Goal: Information Seeking & Learning: Learn about a topic

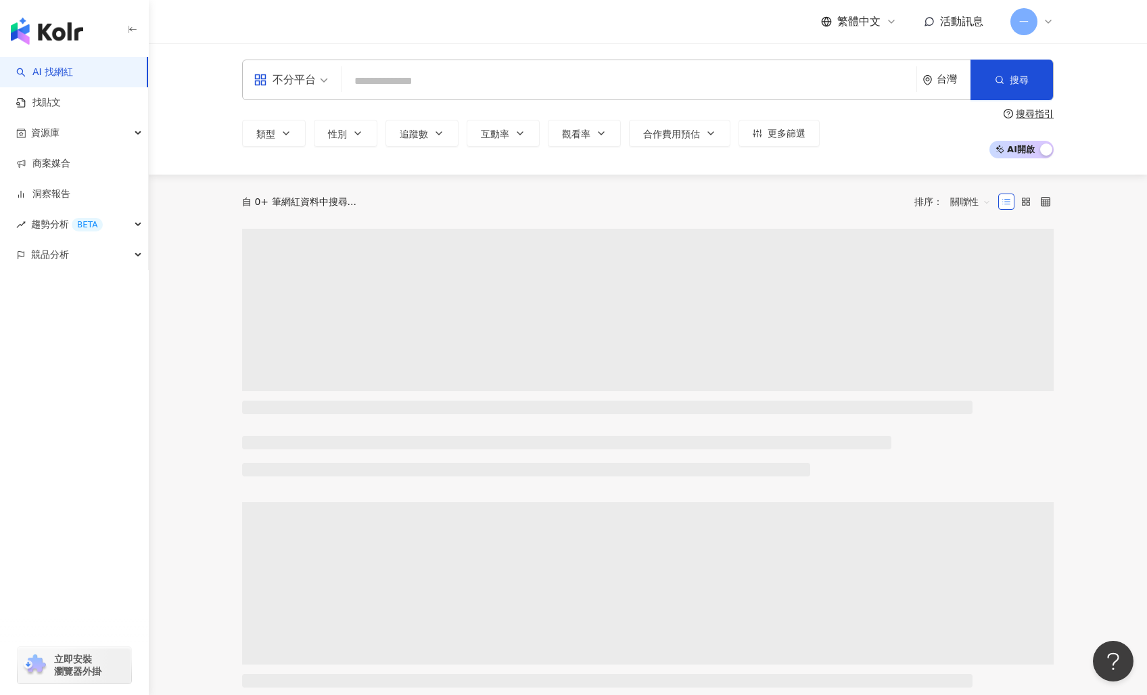
click at [444, 83] on input "search" at bounding box center [629, 81] width 564 height 26
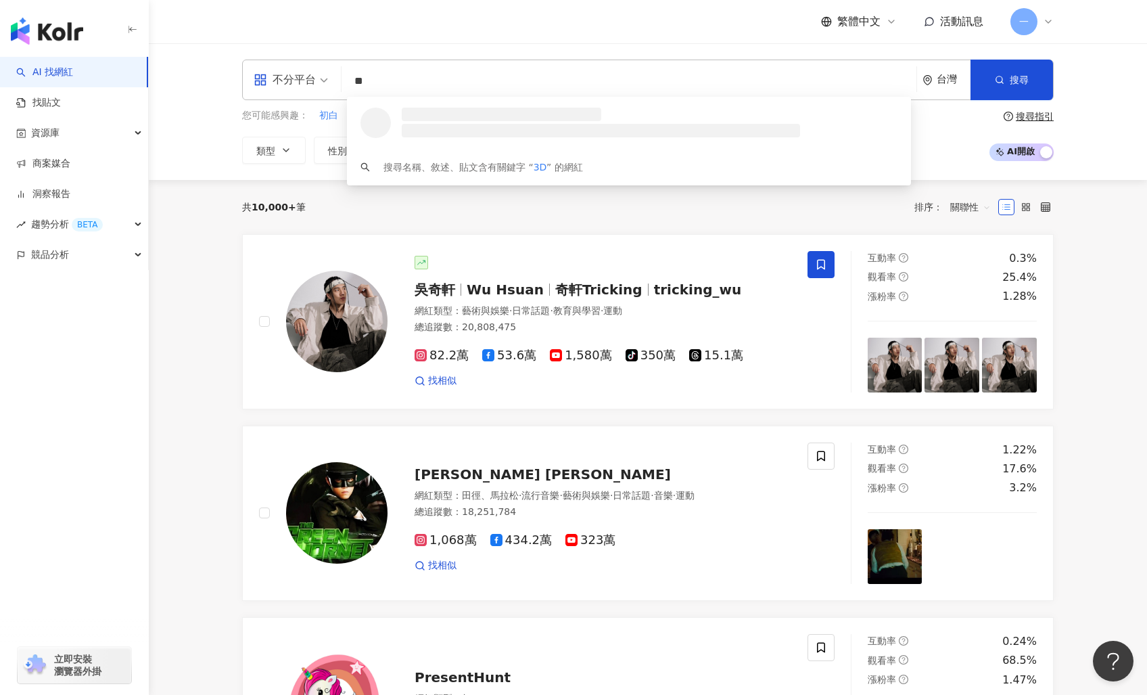
type input "*"
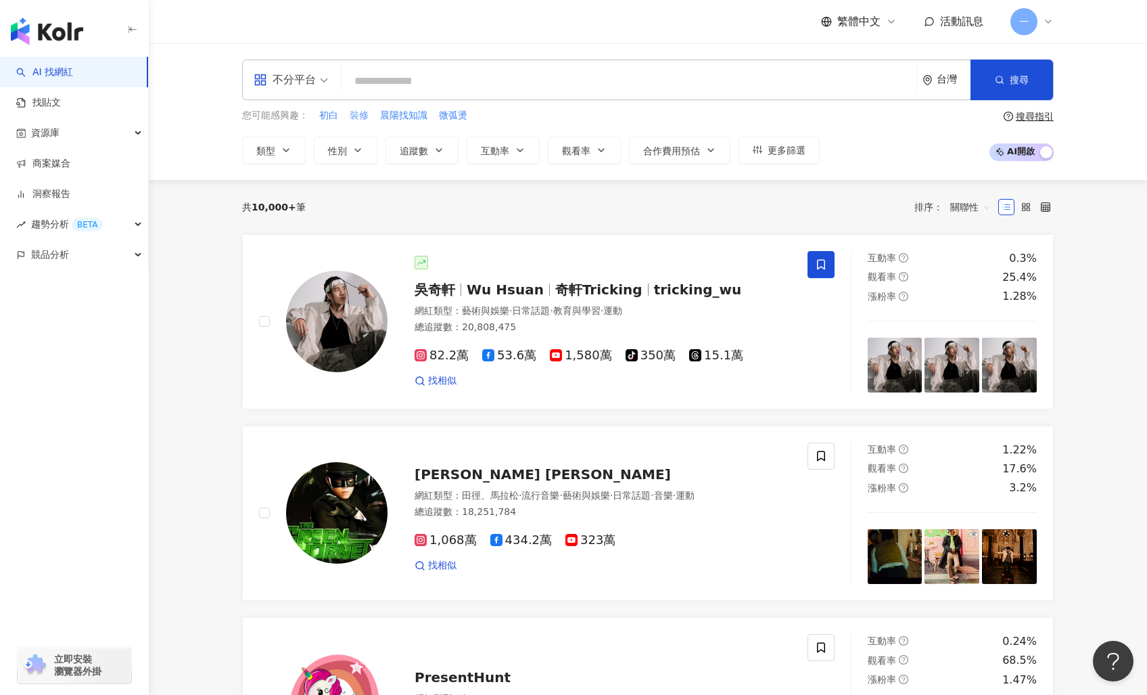
click at [362, 112] on span "裝修" at bounding box center [359, 116] width 19 height 14
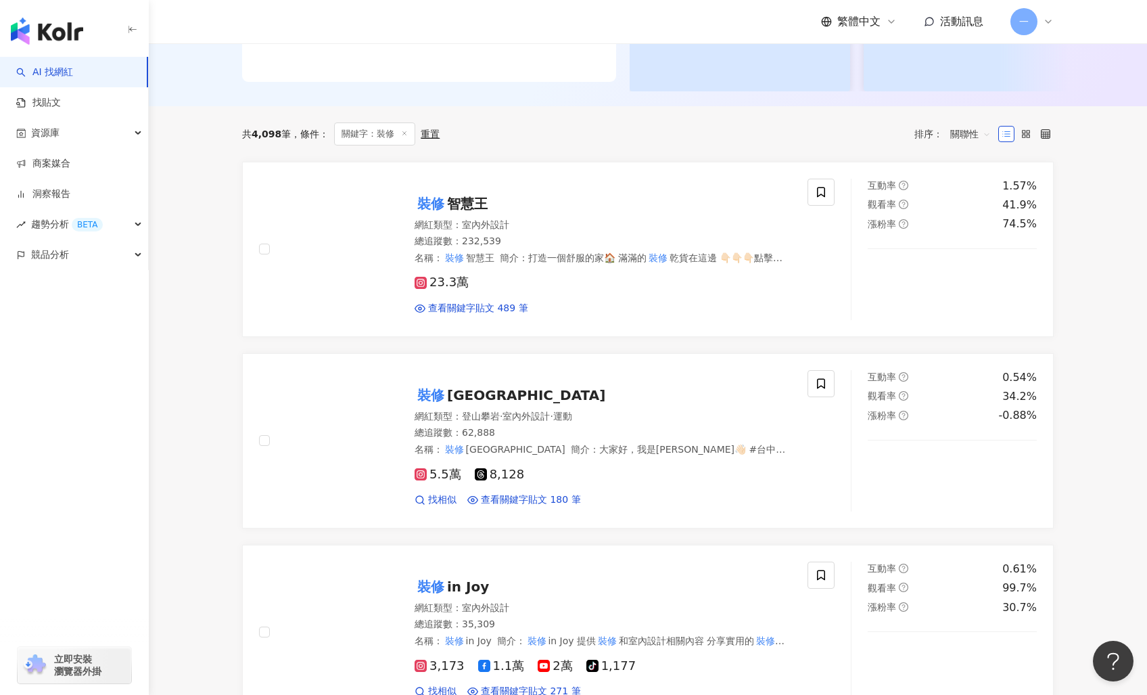
scroll to position [397, 0]
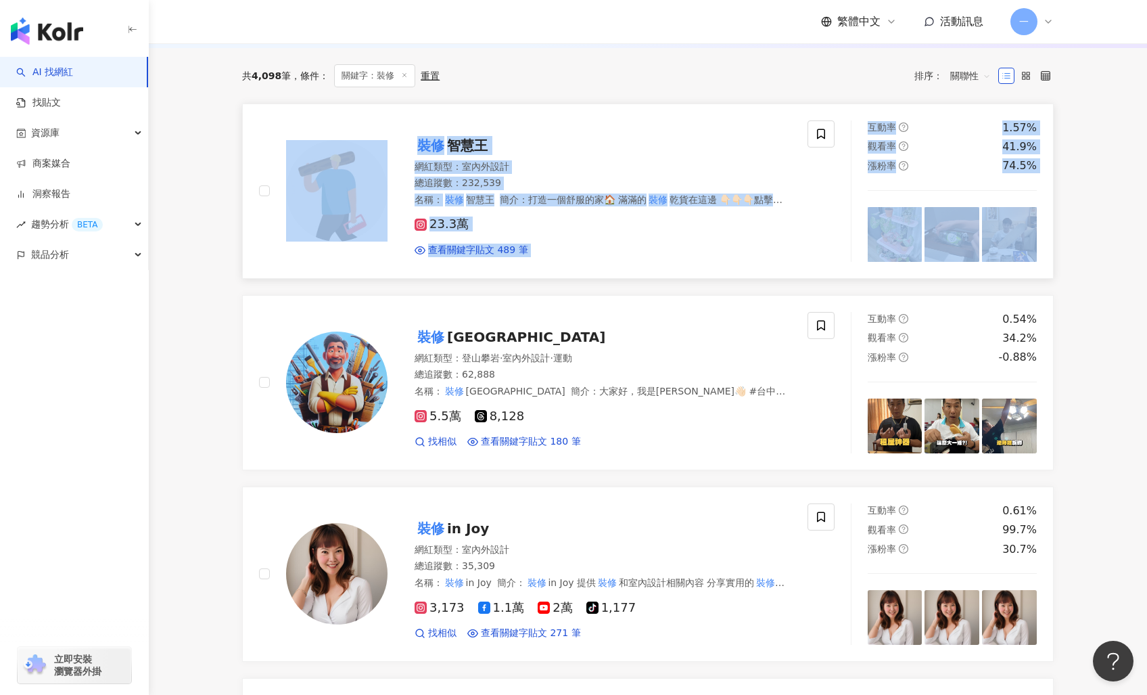
click at [345, 227] on img at bounding box center [336, 190] width 101 height 101
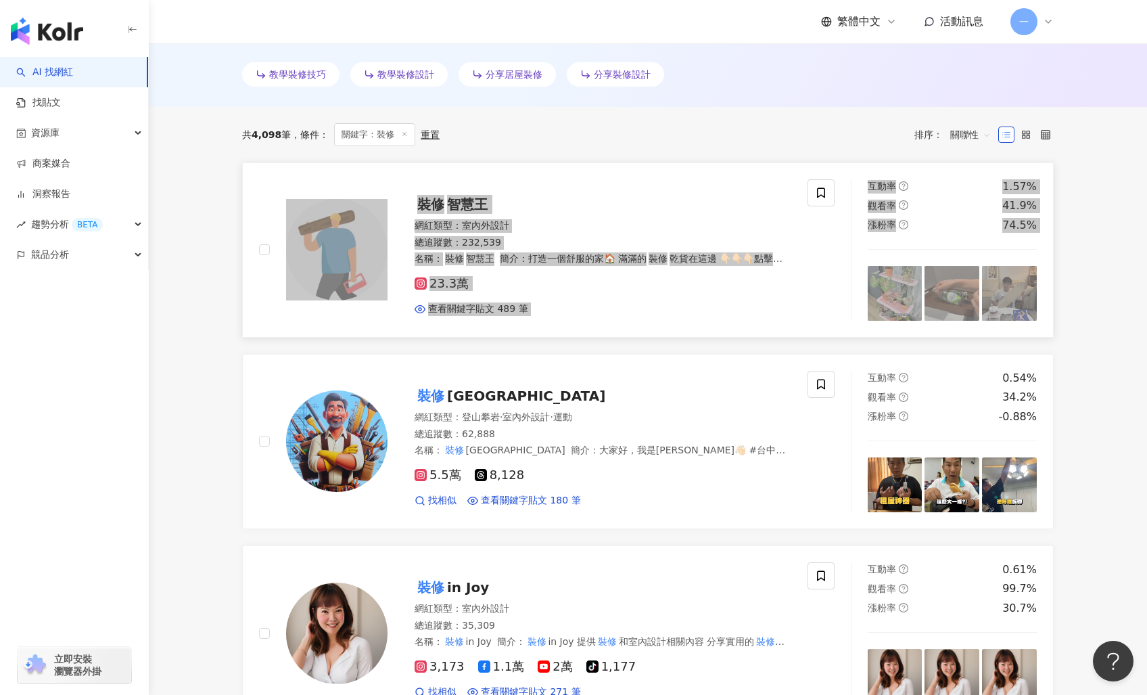
scroll to position [405, 0]
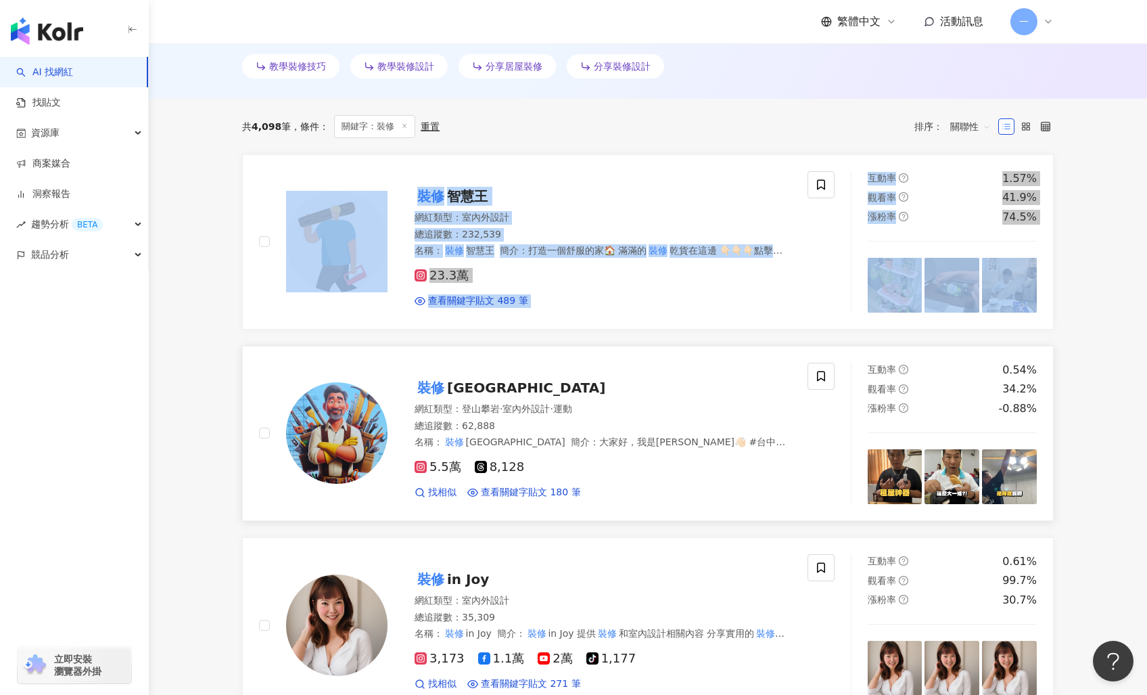
click at [453, 388] on span "山山" at bounding box center [526, 387] width 158 height 16
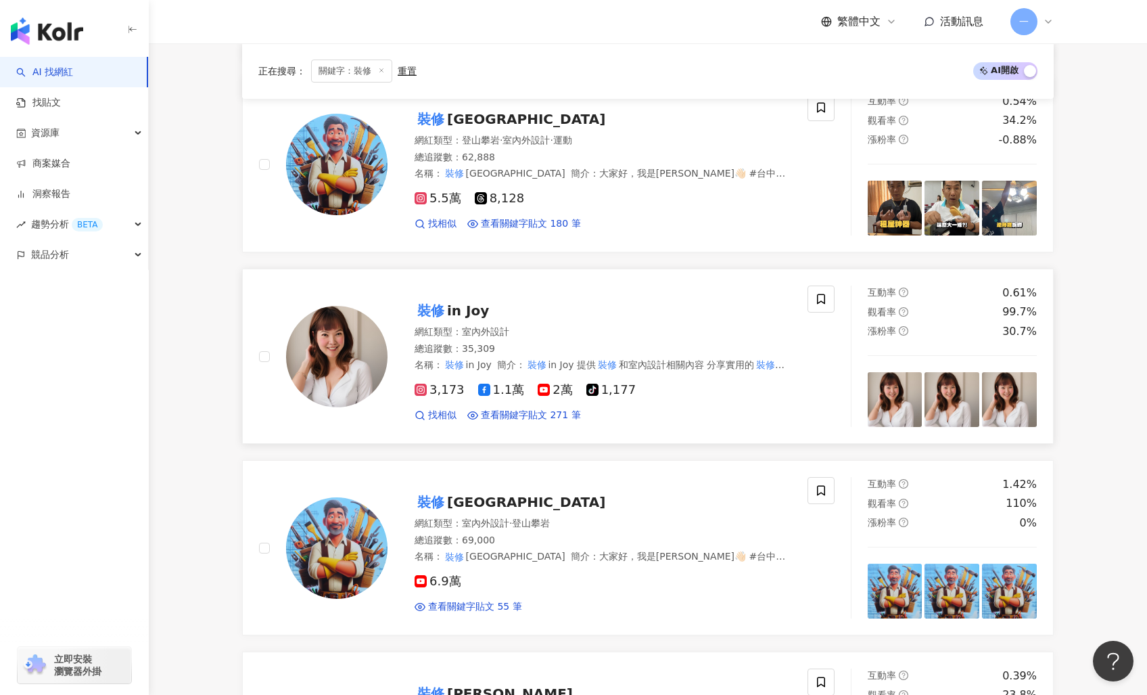
click at [470, 314] on span "in Joy" at bounding box center [468, 310] width 42 height 16
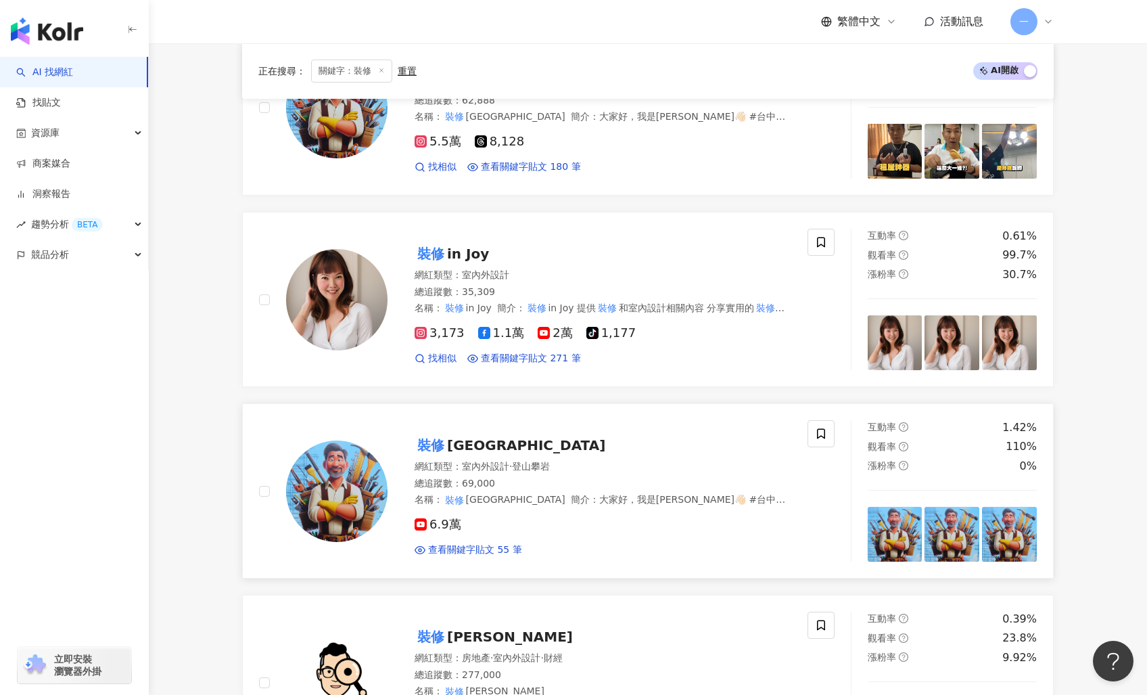
scroll to position [900, 0]
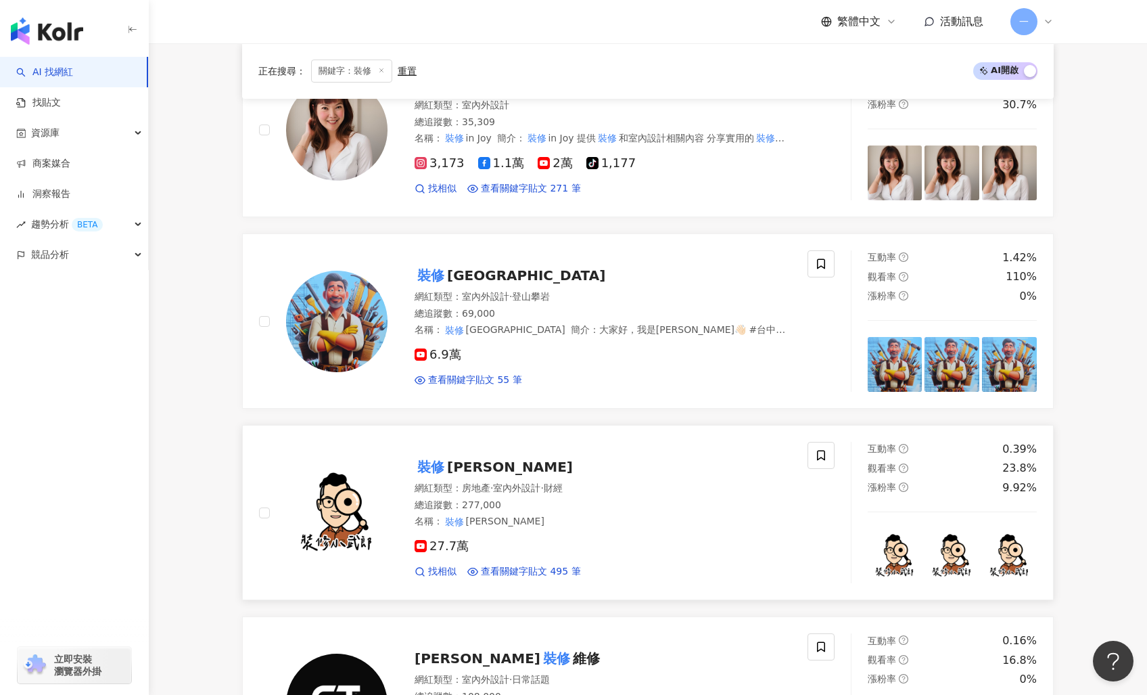
click at [477, 465] on span "小武郎" at bounding box center [510, 467] width 126 height 16
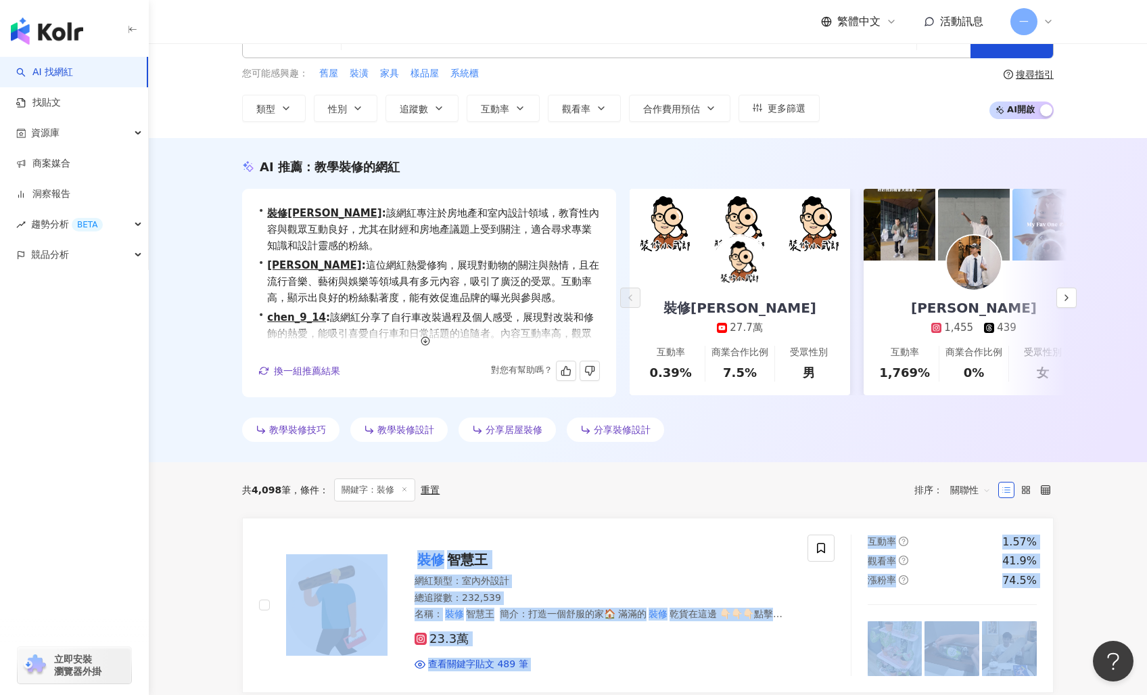
scroll to position [80, 0]
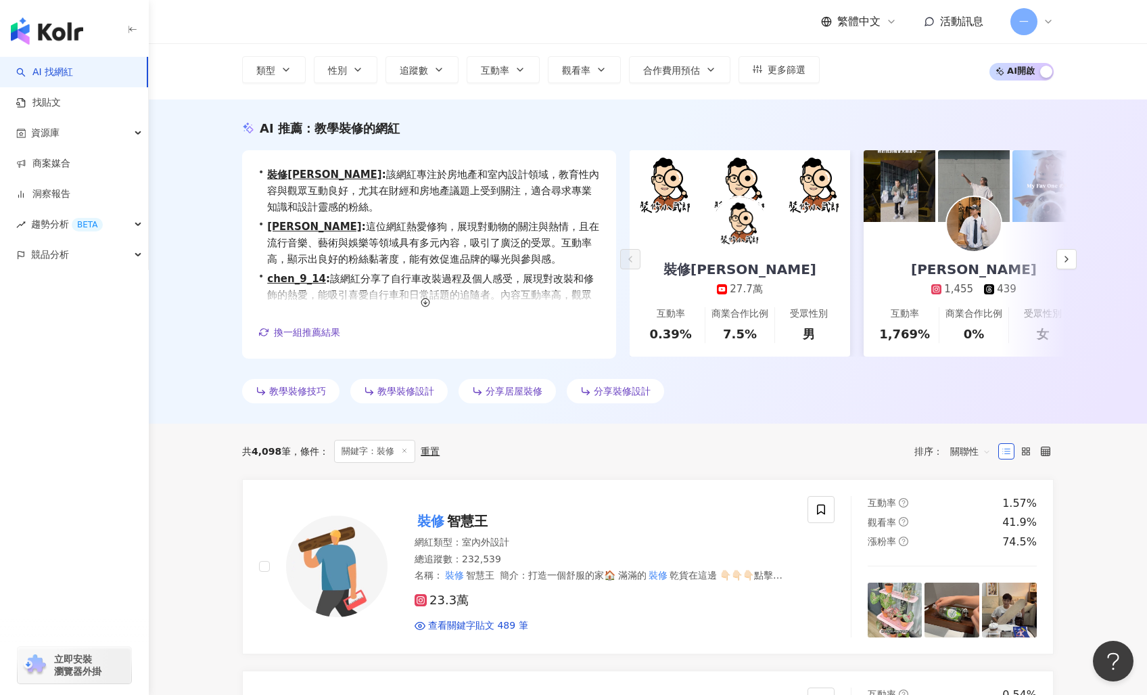
click at [200, 279] on div "AI 推薦 ： 教學裝修的網紅 • 裝修小武郎 : 該網紅專注於房地產和室內設計領域，教育性內容與觀眾互動良好，尤其在財經和房地產議題上受到關注，適合尋求專業…" at bounding box center [648, 261] width 998 height 324
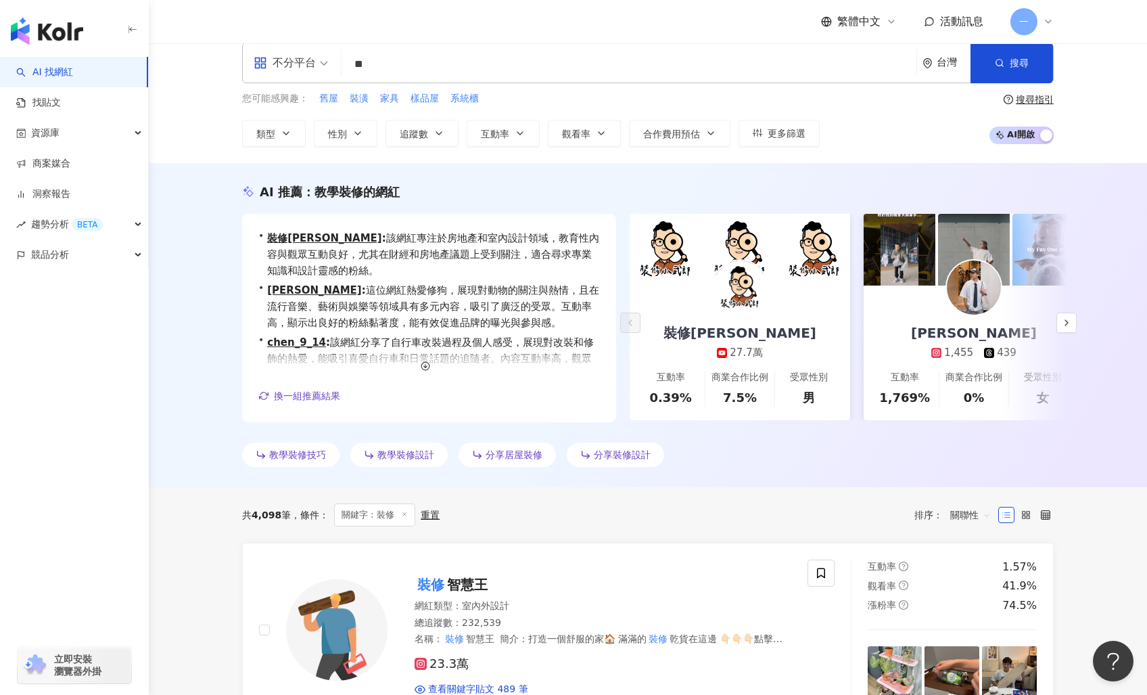
scroll to position [0, 0]
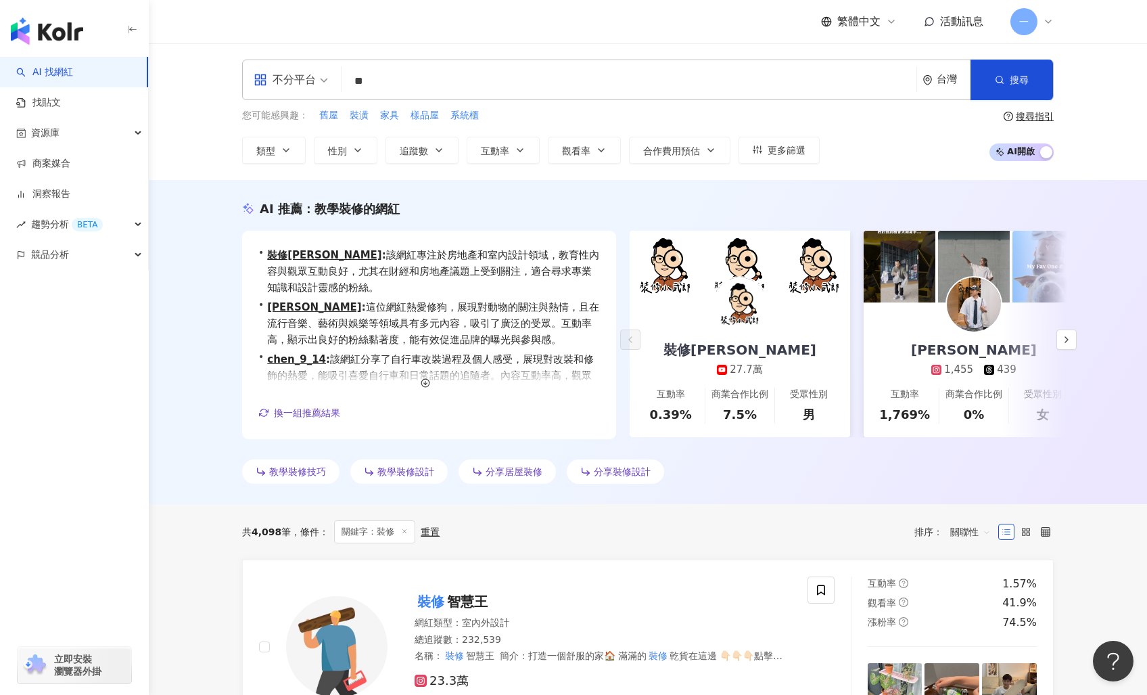
drag, startPoint x: 348, startPoint y: 83, endPoint x: 298, endPoint y: 83, distance: 49.4
click at [298, 83] on div "不分平台 ** 台灣 搜尋 6e5d07f9-7489-44fe-9f9c-c11b092daca3 DAR 3D 23,600 追蹤者 Good Night…" at bounding box center [648, 80] width 812 height 41
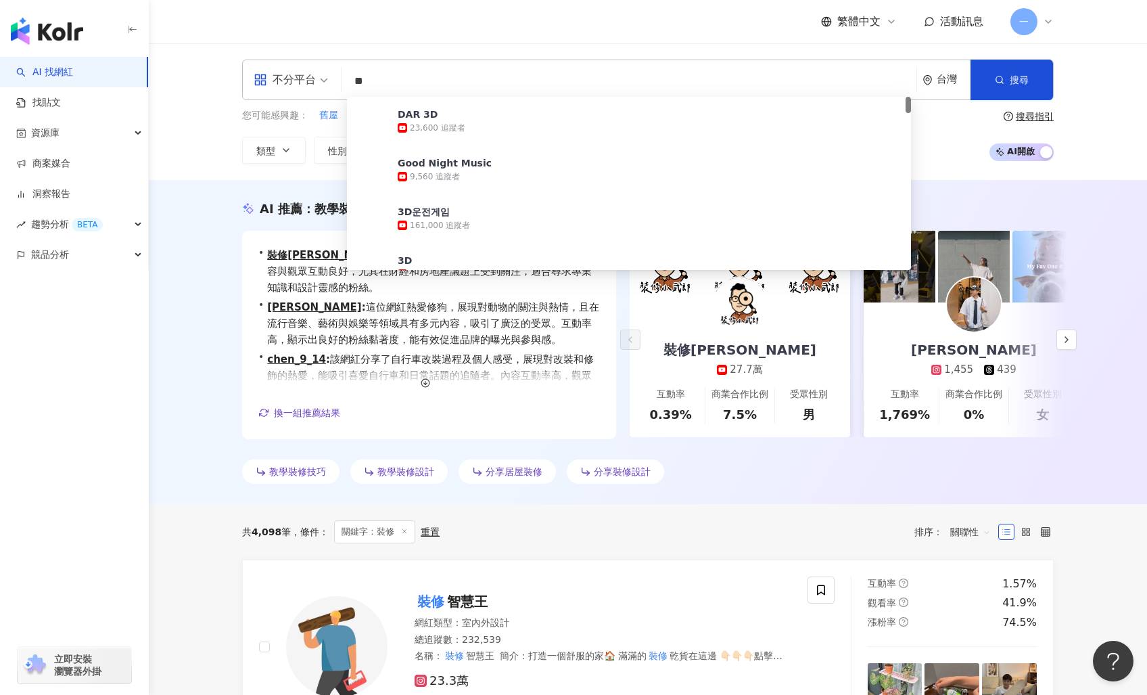
type input "*"
click at [441, 73] on input "****" at bounding box center [629, 81] width 564 height 26
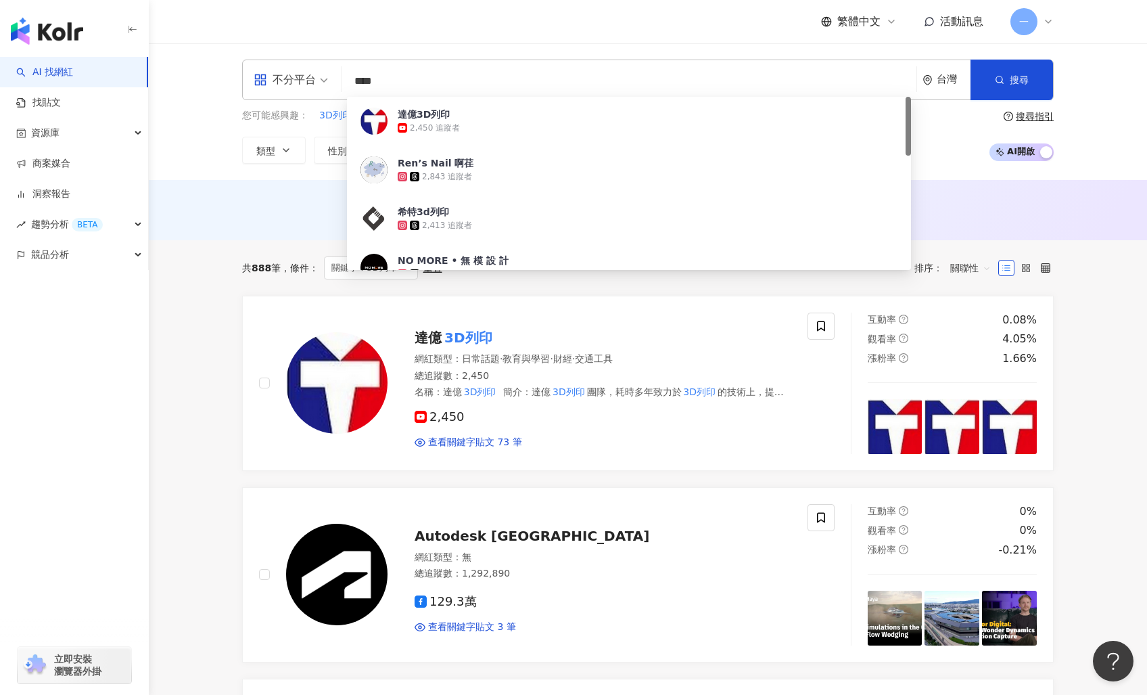
drag, startPoint x: 408, startPoint y: 83, endPoint x: 295, endPoint y: 83, distance: 112.9
click at [295, 83] on div "不分平台 **** 台灣 搜尋 db7e3b08-b8c9-450b-9e76-5d2adafc7eb4 達億3D列印 2,450 追蹤者 Ren’s Nai…" at bounding box center [648, 80] width 812 height 41
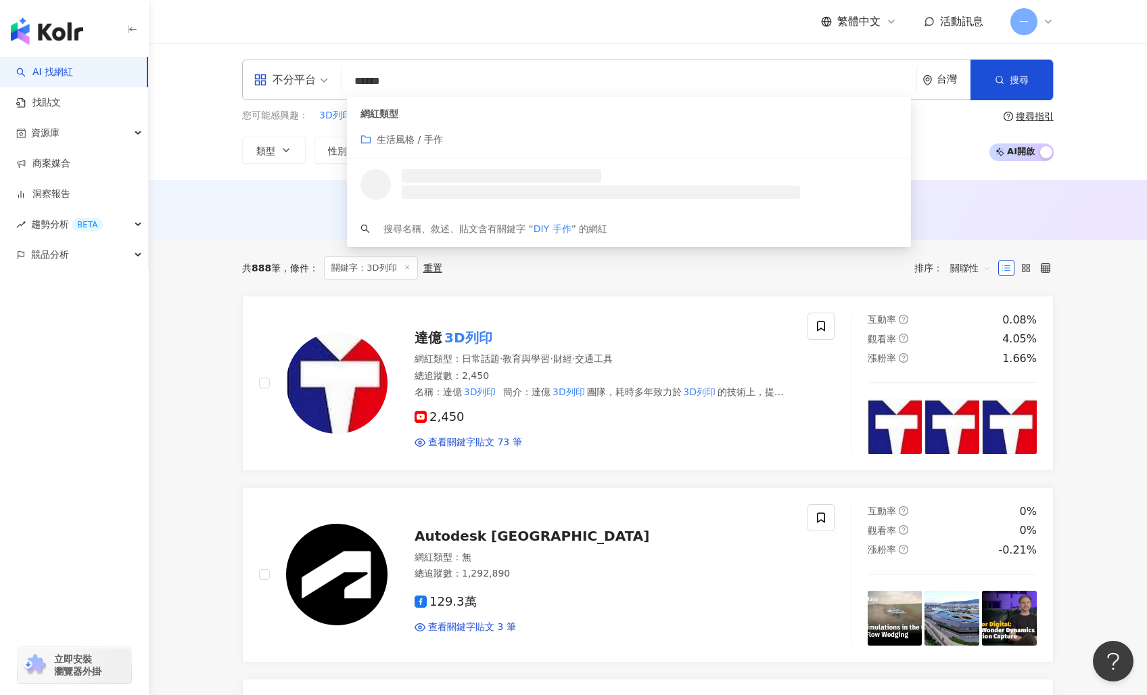
click at [404, 138] on span "生活風格 / 手作" at bounding box center [410, 139] width 66 height 11
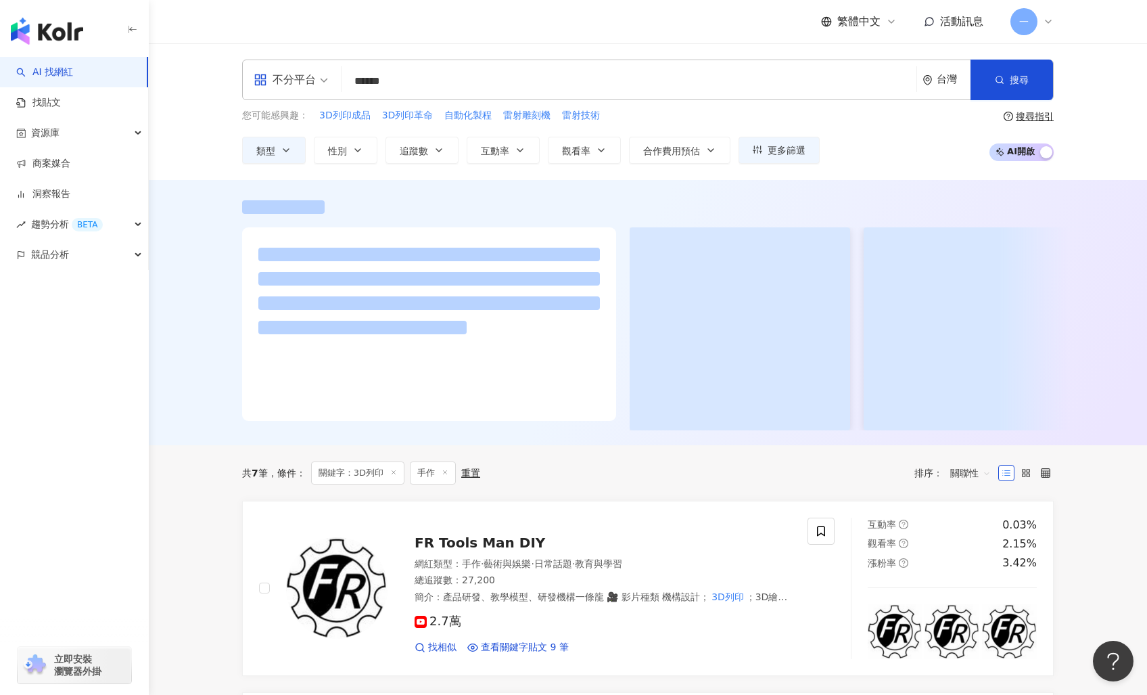
type input "******"
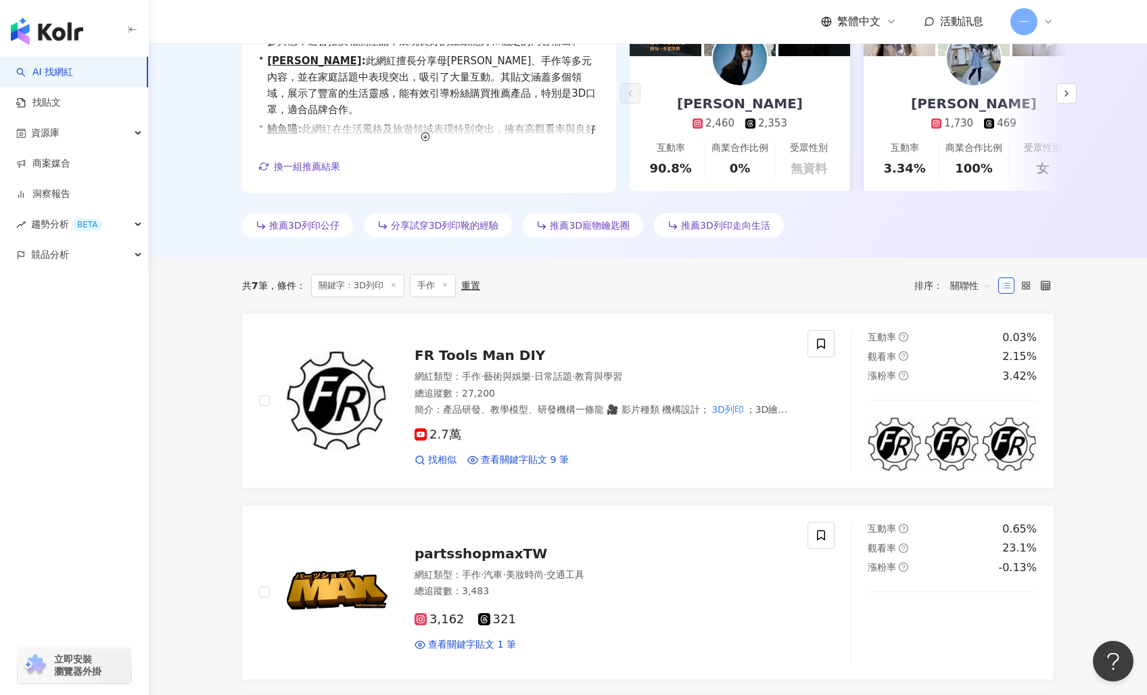
scroll to position [356, 0]
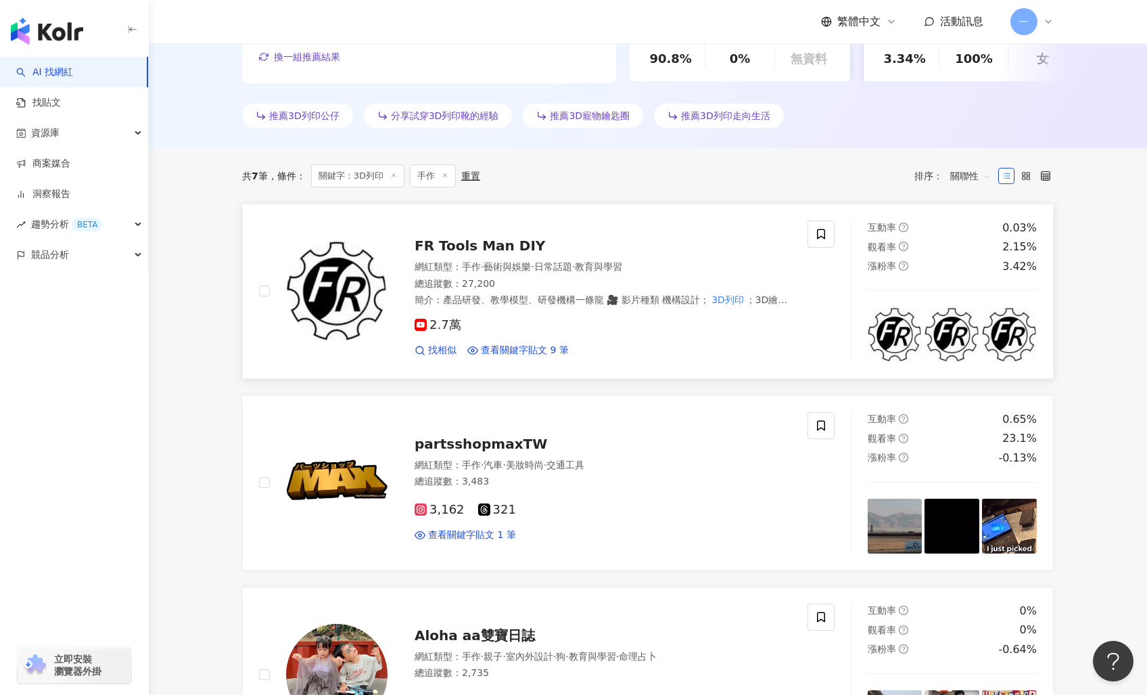
click at [475, 254] on span "FR Tools Man DIY" at bounding box center [480, 245] width 131 height 16
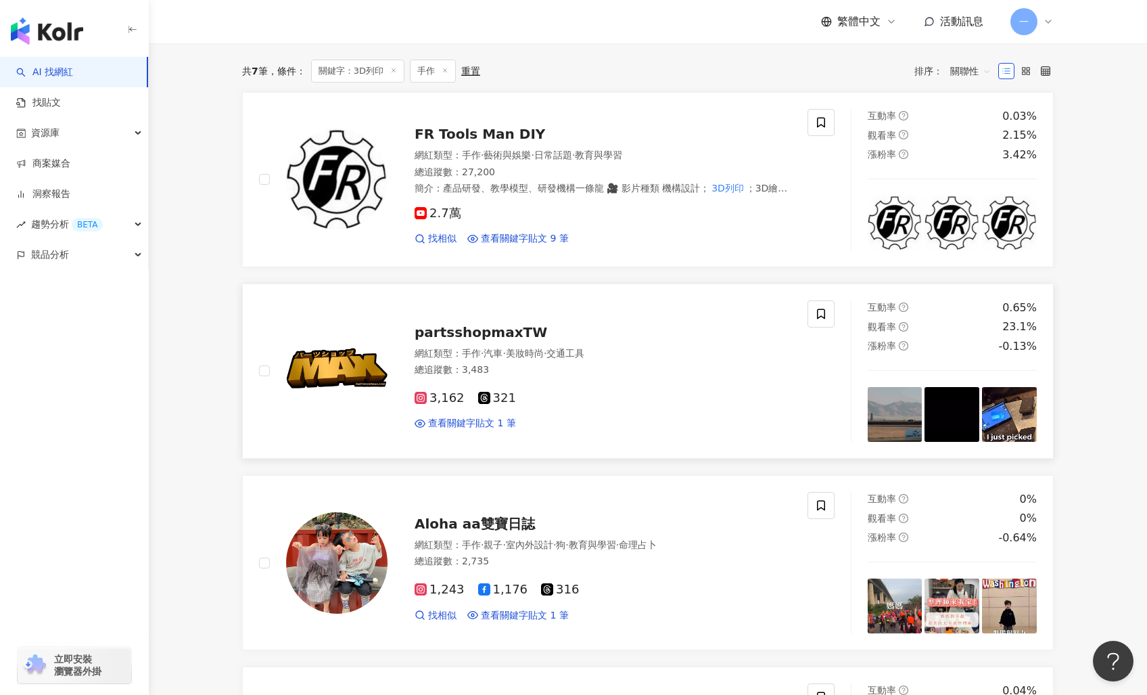
scroll to position [388, 0]
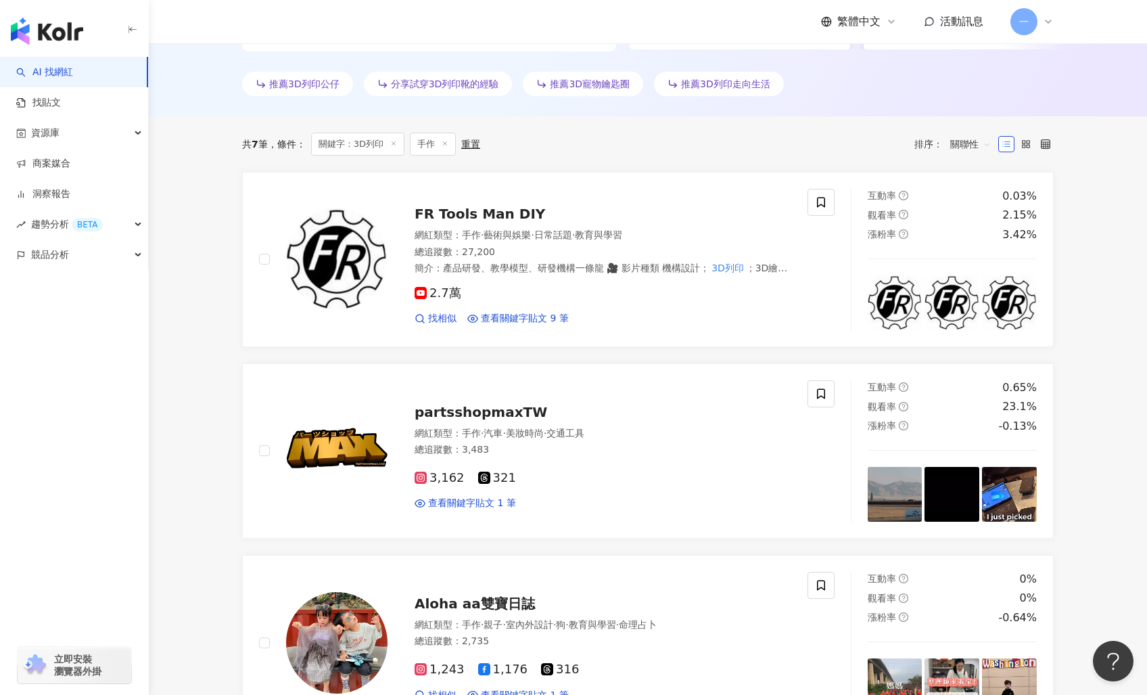
click at [393, 144] on icon at bounding box center [393, 143] width 7 height 7
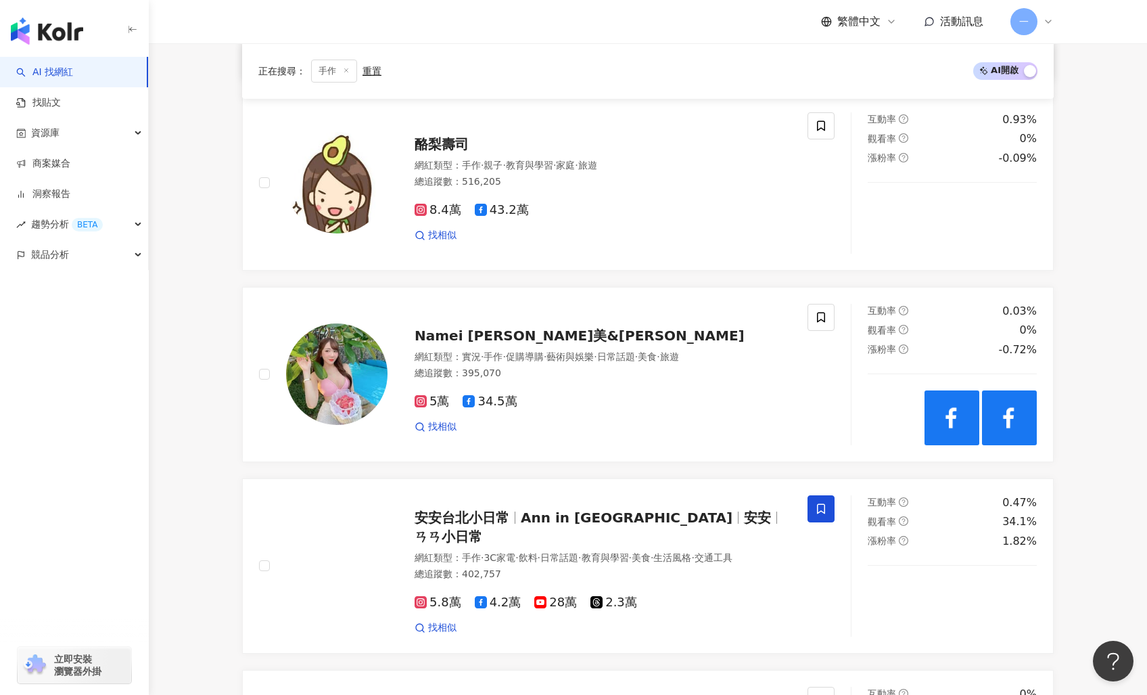
scroll to position [1100, 0]
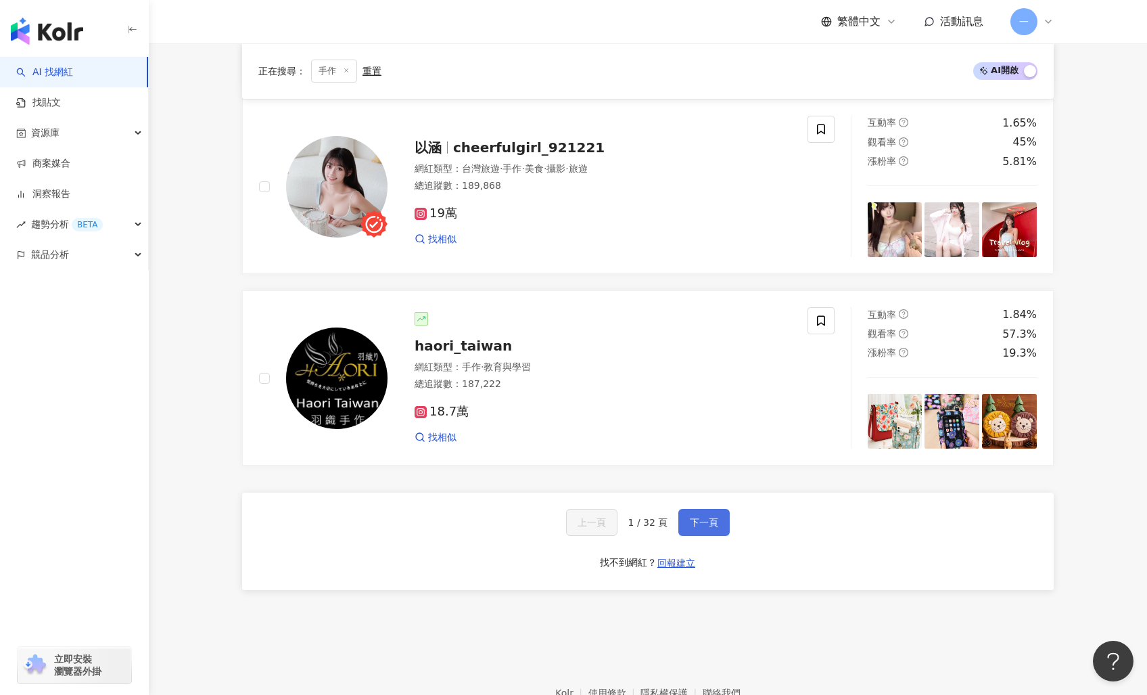
click at [690, 523] on span "下一頁" at bounding box center [704, 522] width 28 height 11
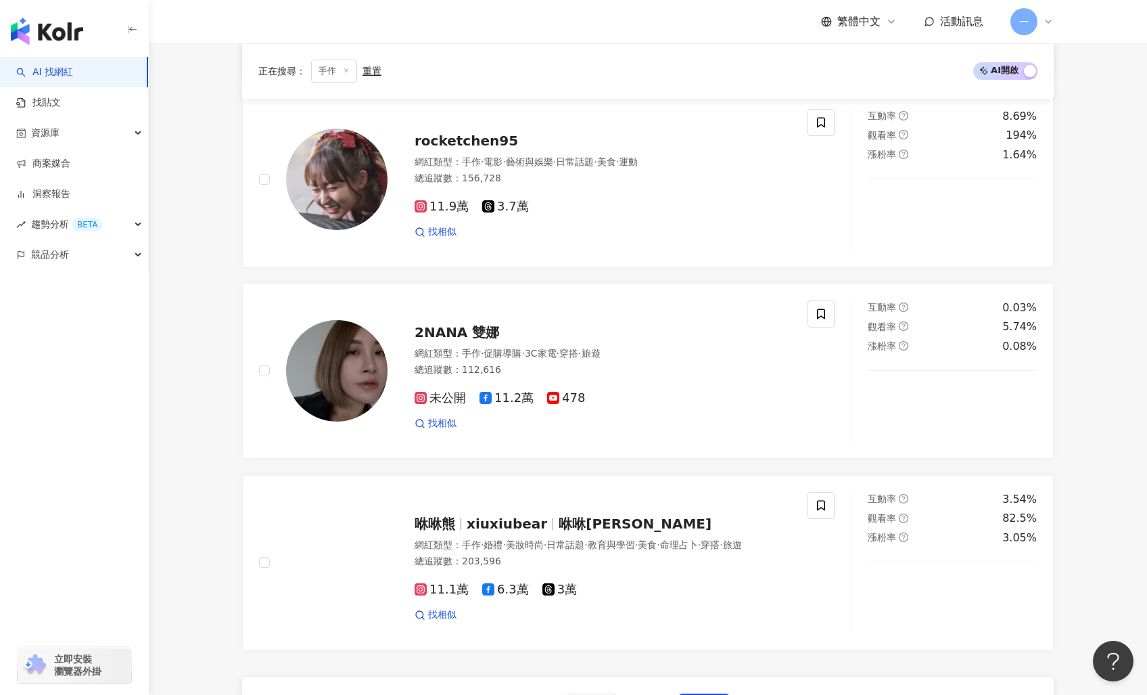
scroll to position [2464, 0]
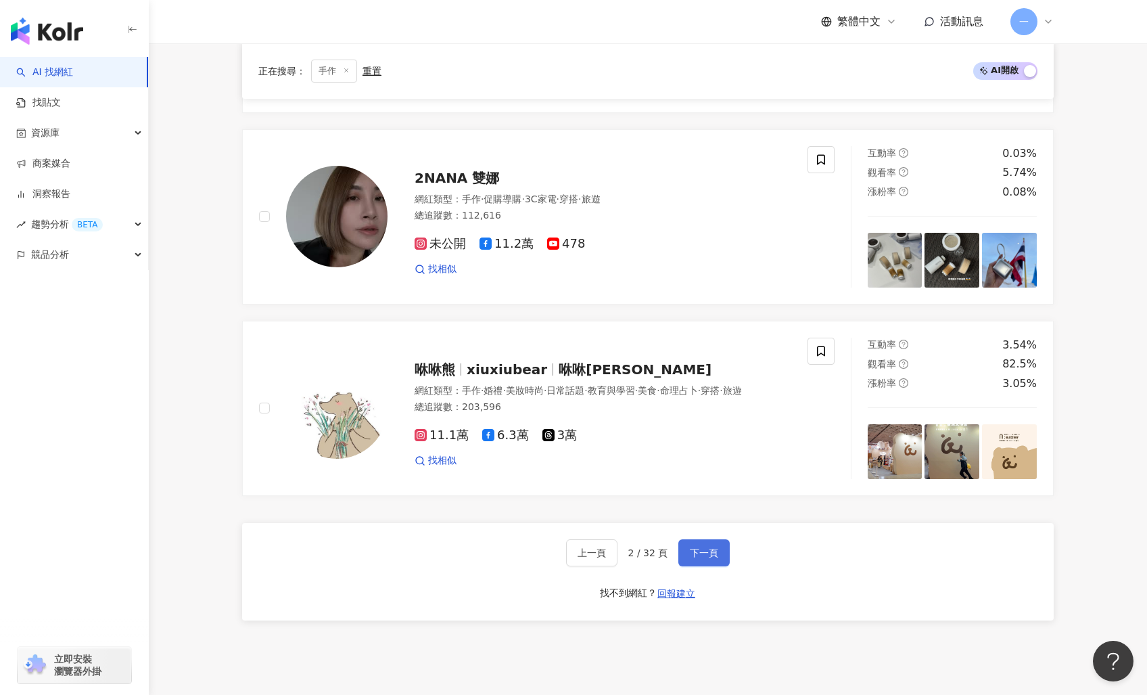
click at [697, 547] on span "下一頁" at bounding box center [704, 552] width 28 height 11
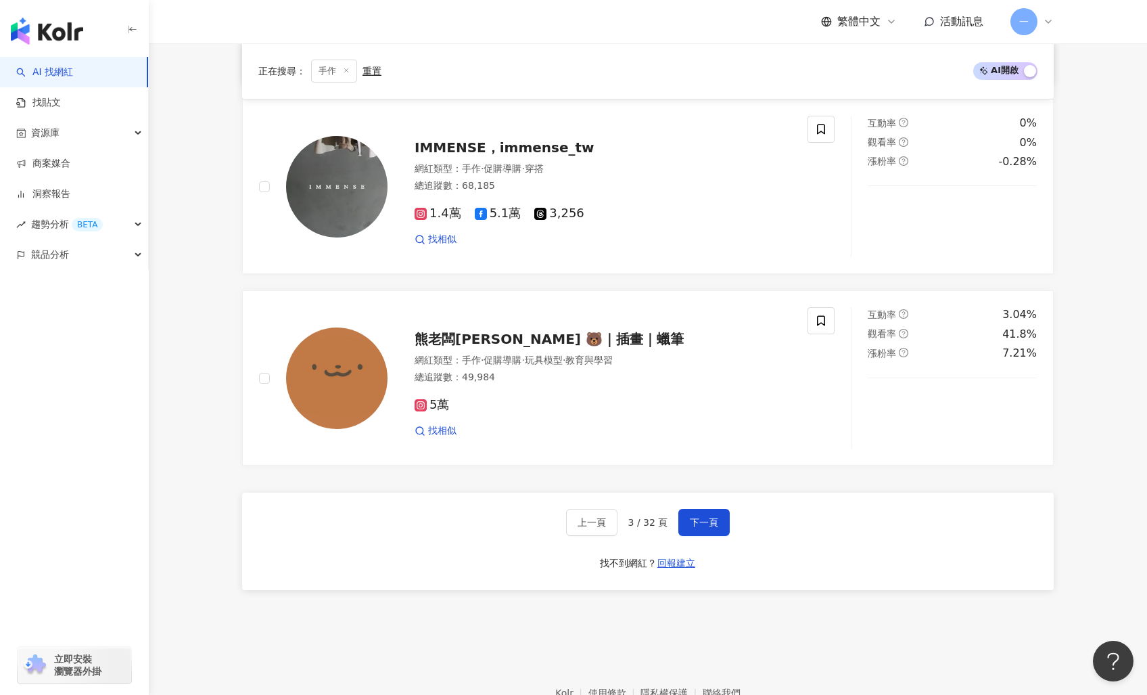
scroll to position [2443, 0]
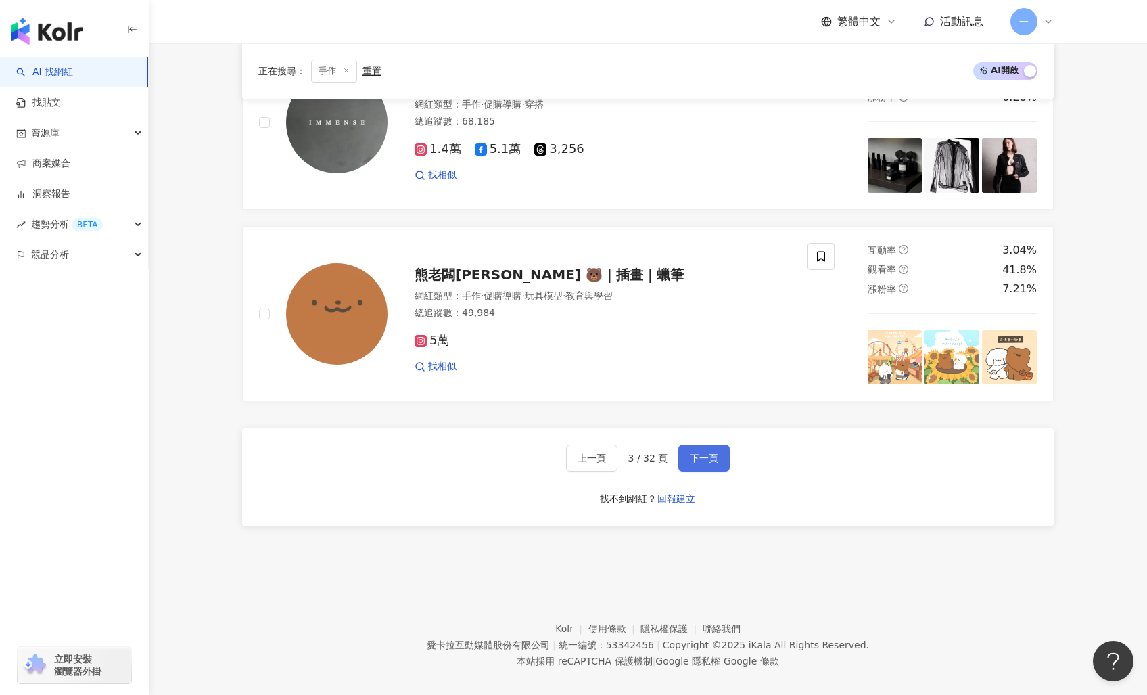
click at [699, 452] on span "下一頁" at bounding box center [704, 457] width 28 height 11
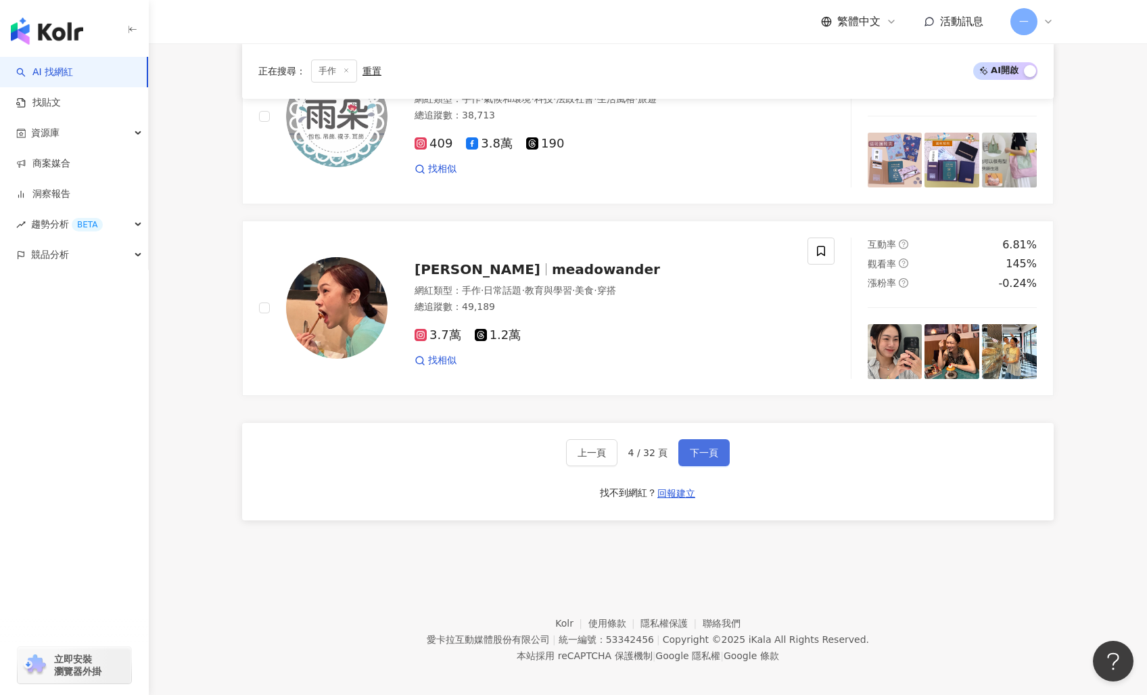
click at [711, 449] on span "下一頁" at bounding box center [704, 452] width 28 height 11
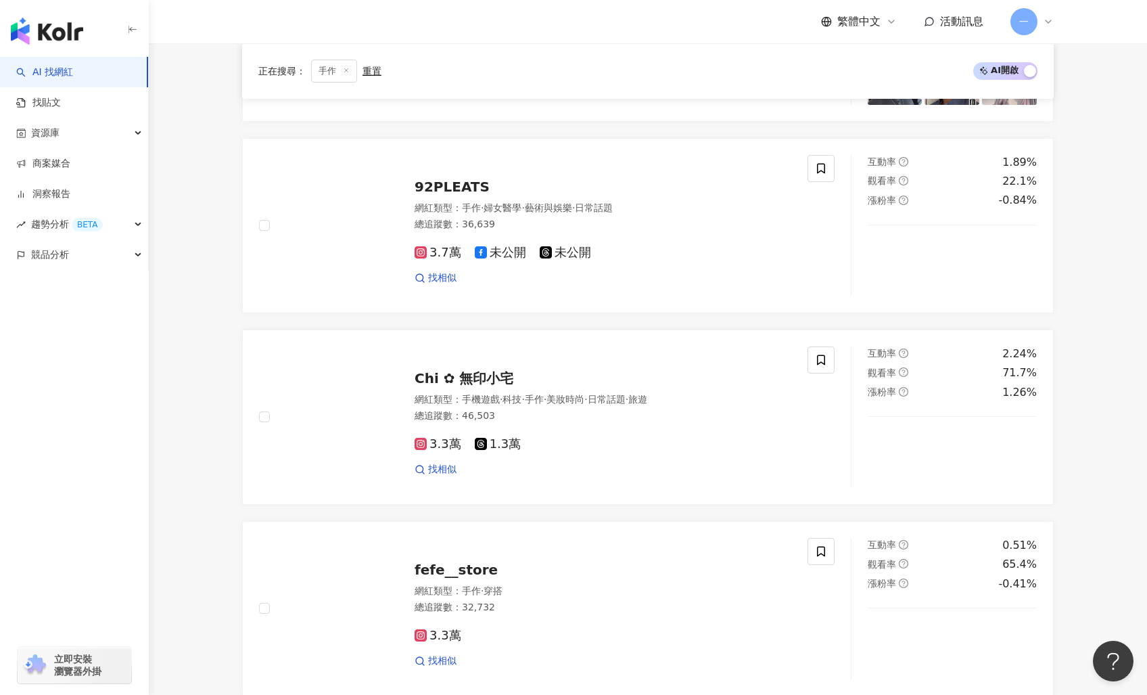
scroll to position [465, 0]
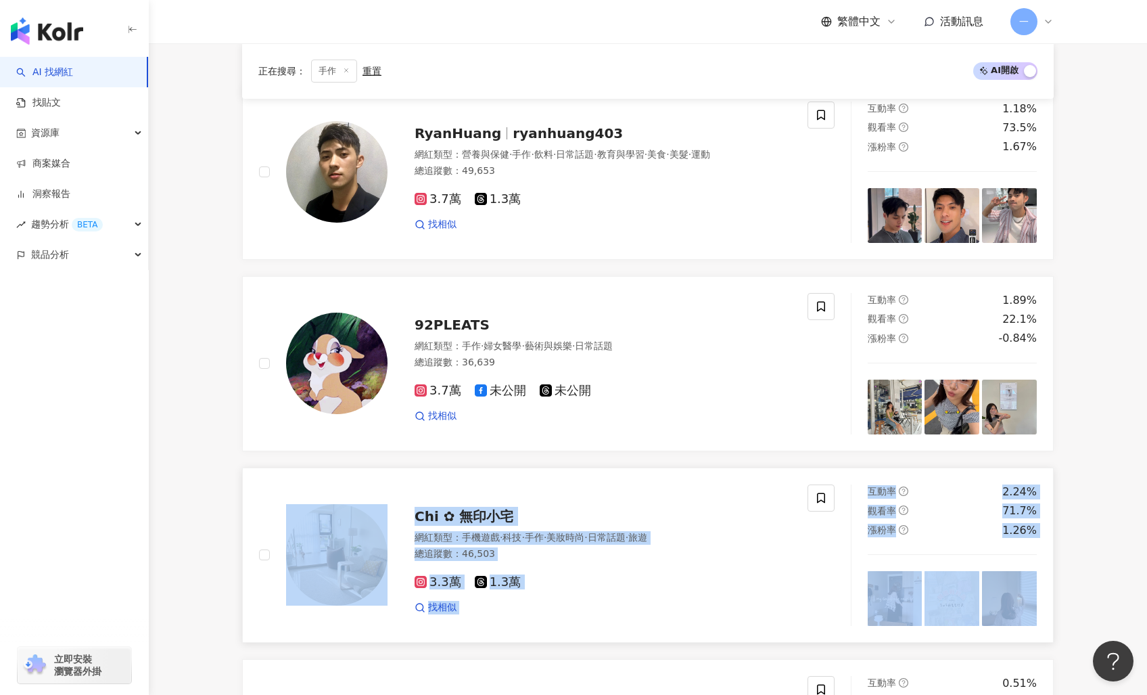
click at [454, 508] on span "Chi ✿ 無印小宅" at bounding box center [464, 516] width 99 height 16
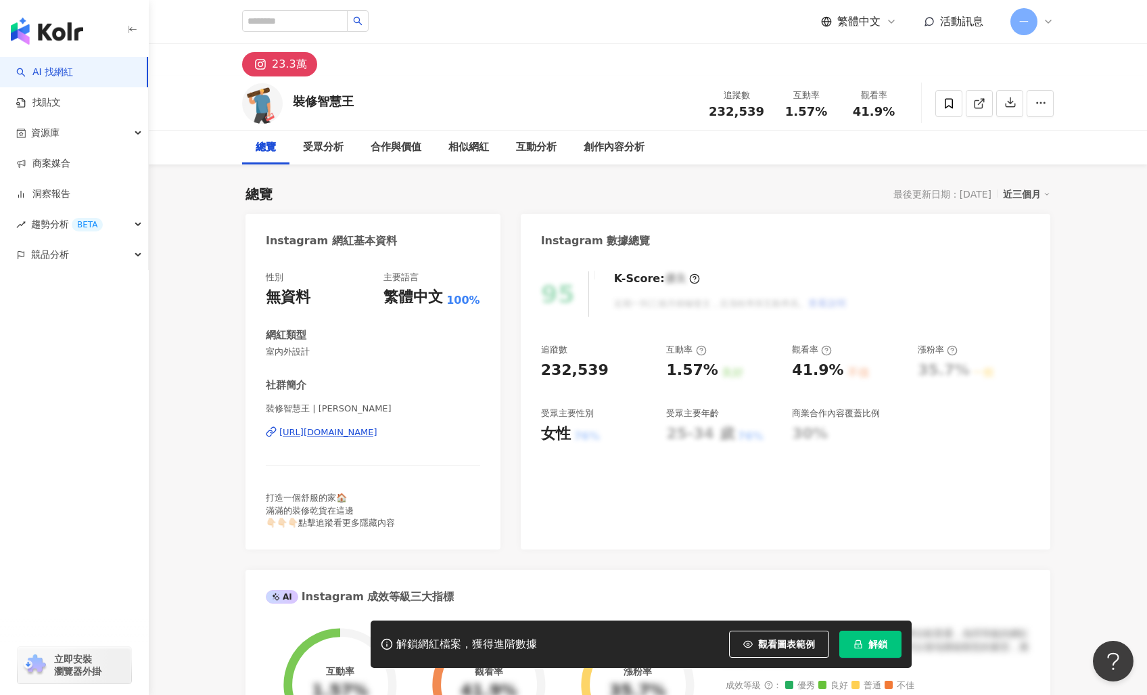
click at [324, 435] on div "https://www.instagram.com/myhousegoodgood/" at bounding box center [328, 432] width 98 height 12
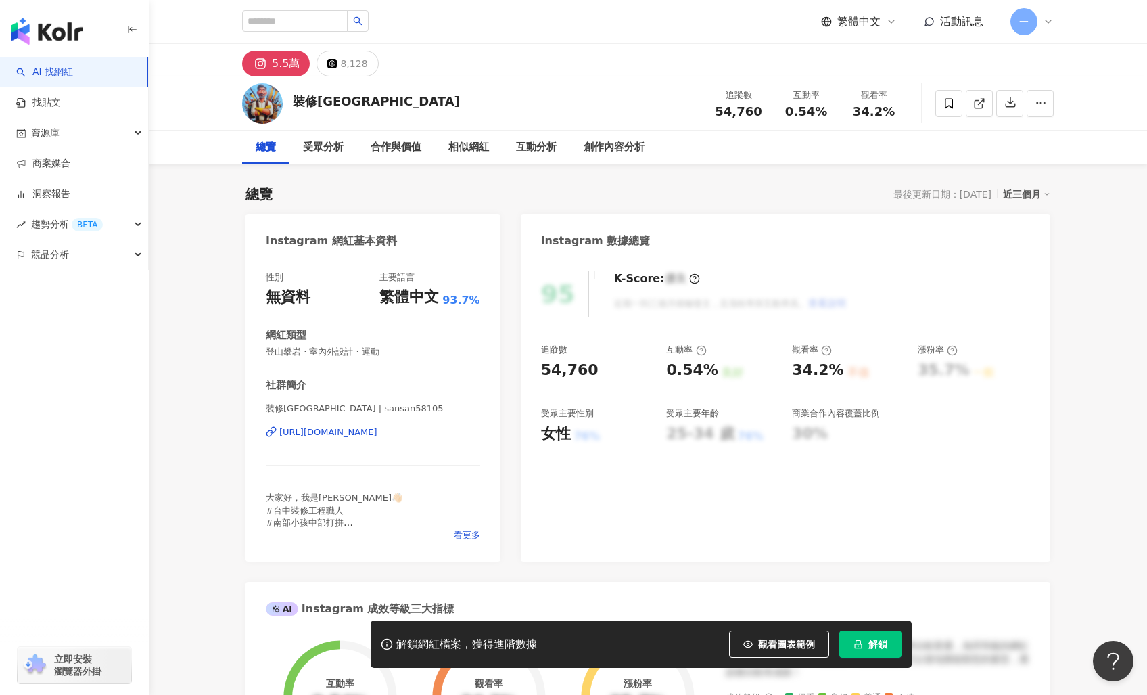
click at [377, 433] on div "https://www.instagram.com/sansan58105/" at bounding box center [328, 432] width 98 height 12
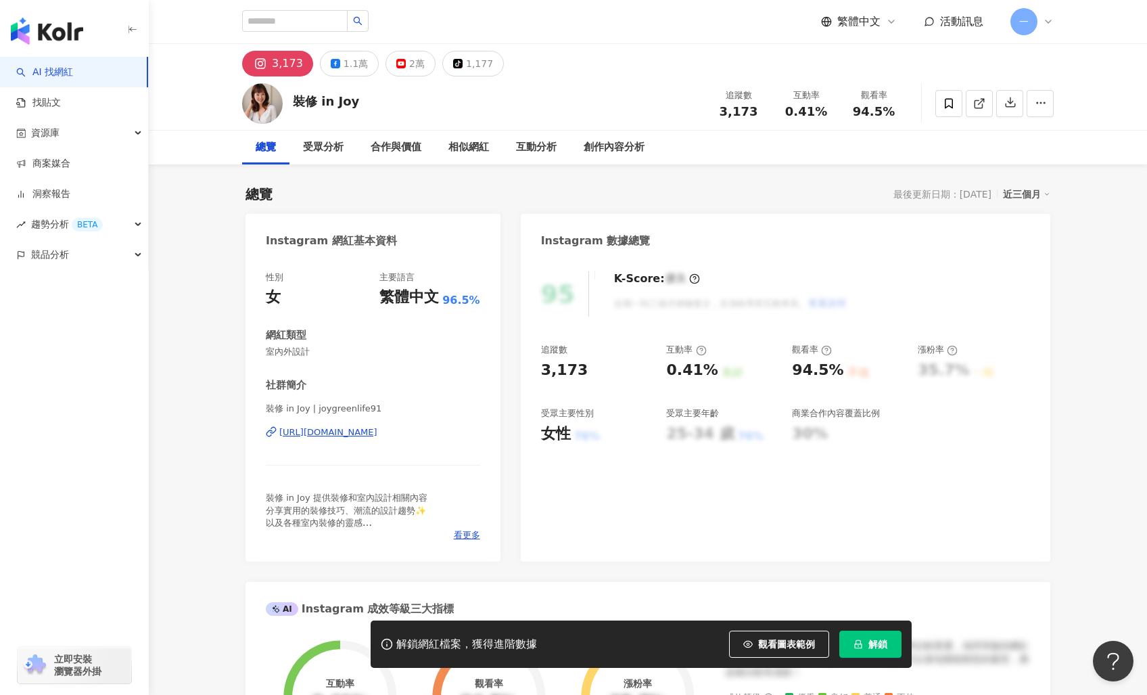
click at [372, 439] on div "裝修 in Joy | joygreenlife91 https://www.instagram.com/joygreenlife91/" at bounding box center [373, 441] width 214 height 79
click at [375, 433] on div "https://www.instagram.com/joygreenlife91/" at bounding box center [328, 432] width 98 height 12
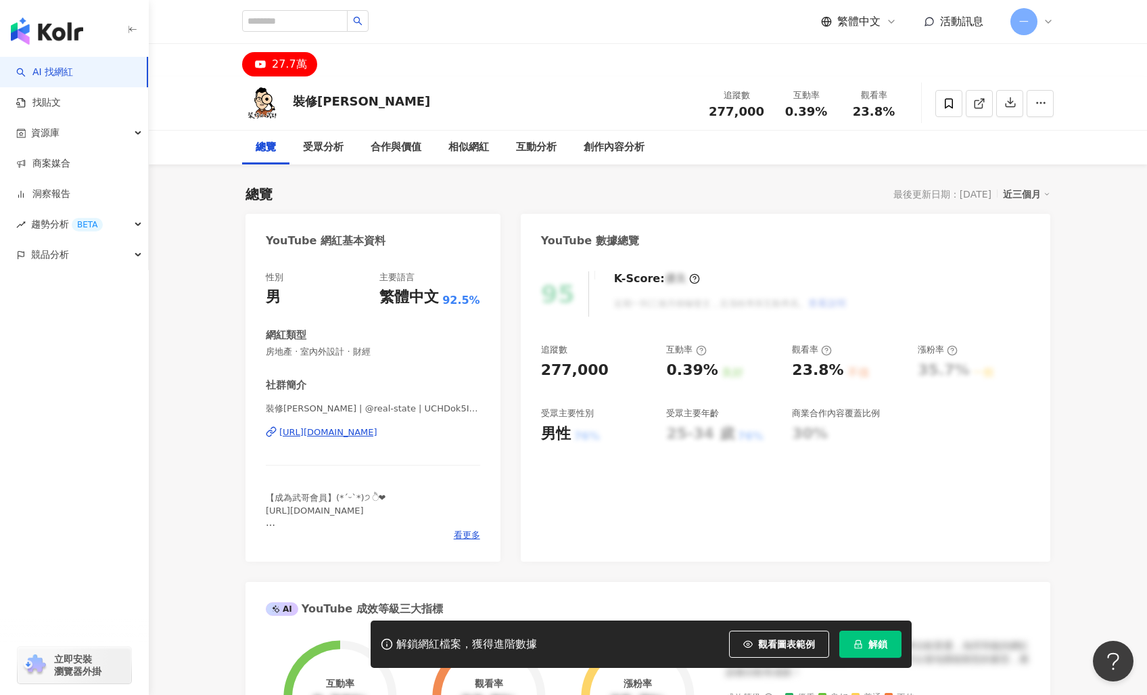
click at [339, 432] on div "[URL][DOMAIN_NAME]" at bounding box center [328, 432] width 98 height 12
click at [368, 427] on div "https://www.youtube.com/channel/UCjKLSN-hQaLxGT57ZgR57jg" at bounding box center [328, 432] width 98 height 12
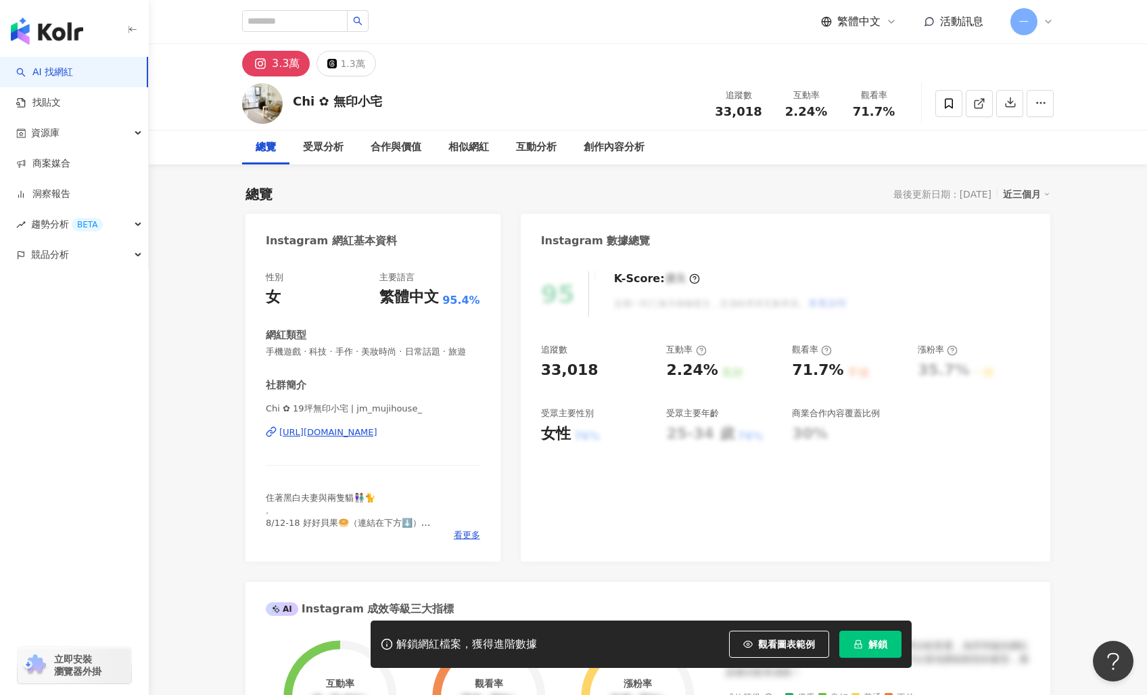
click at [377, 438] on div "[URL][DOMAIN_NAME]" at bounding box center [328, 432] width 98 height 12
